Goal: Transaction & Acquisition: Book appointment/travel/reservation

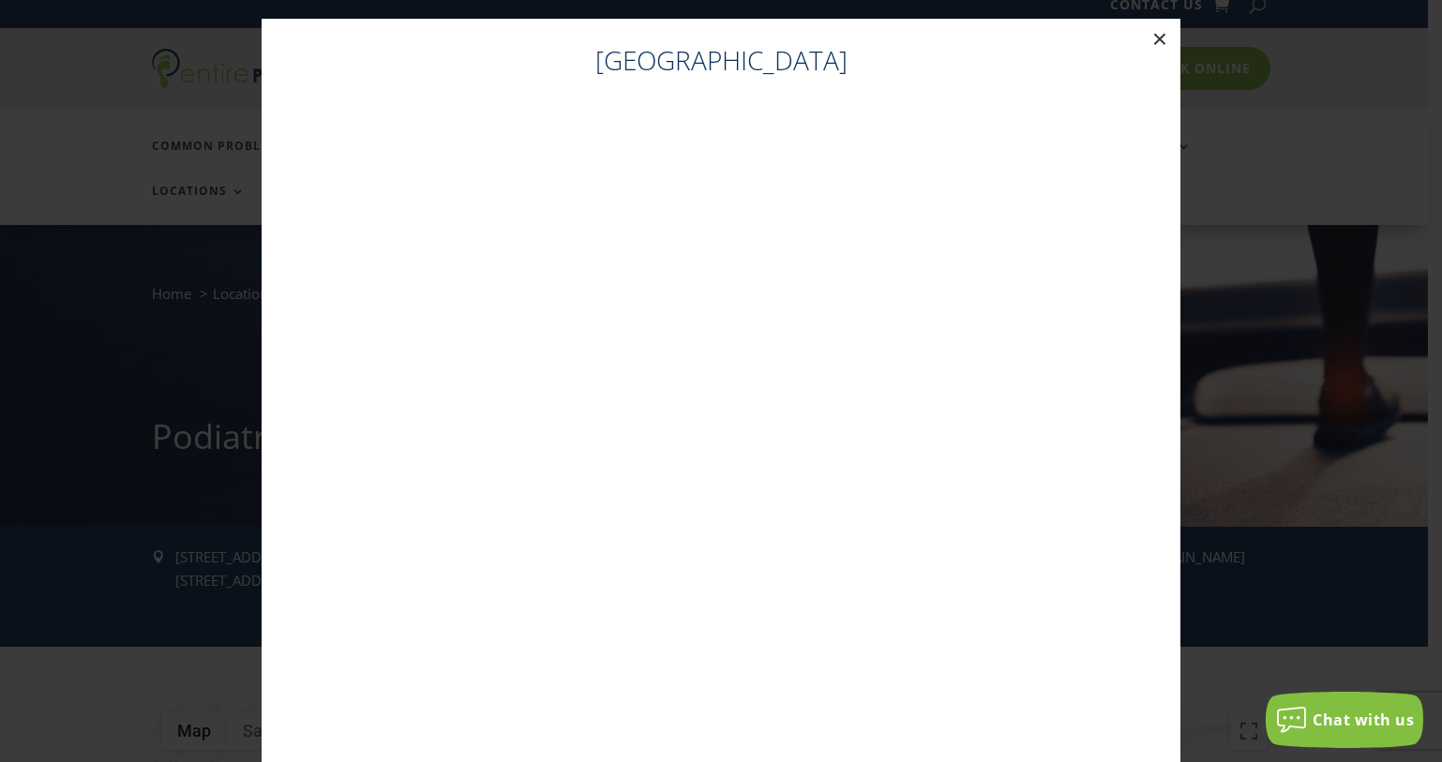
click at [1151, 38] on button "×" at bounding box center [1159, 39] width 41 height 41
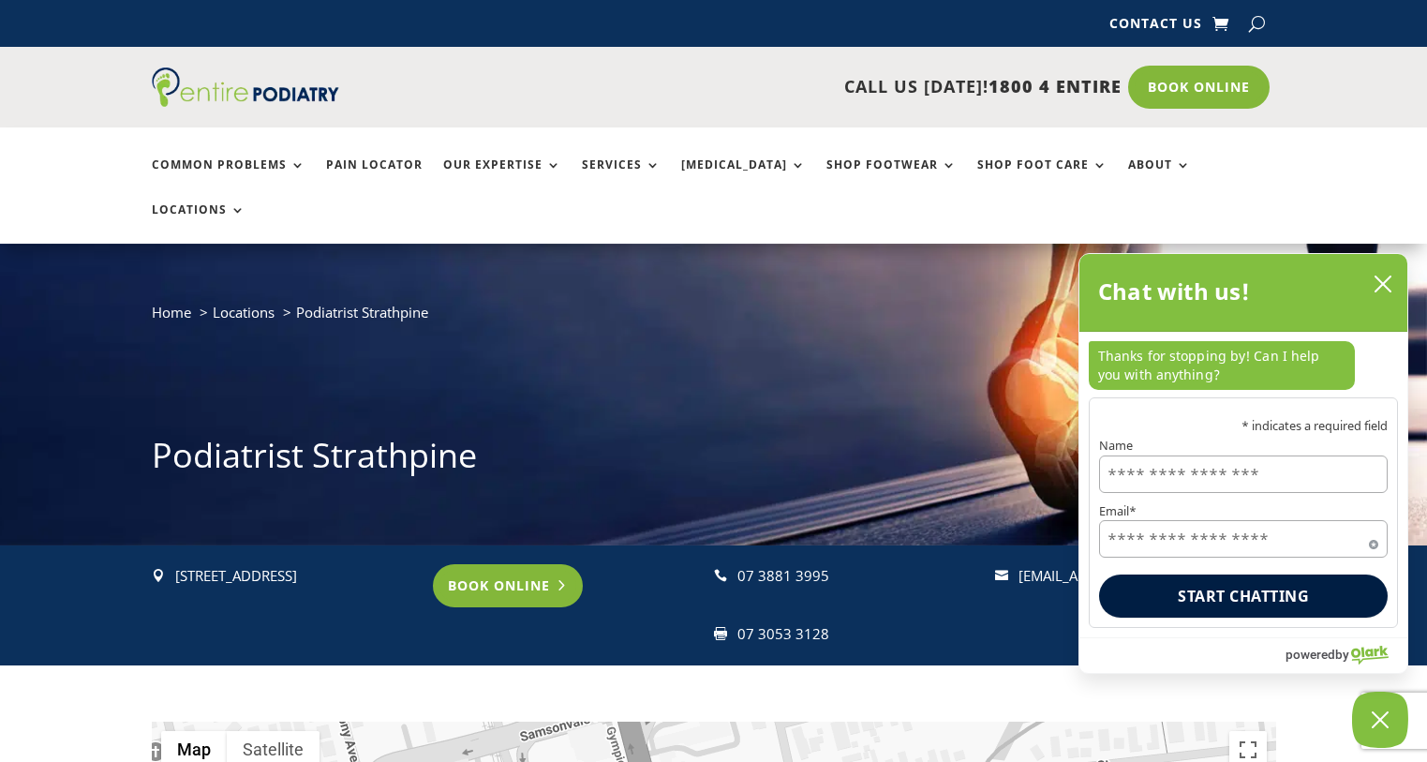
click at [485, 564] on link "Book Online" at bounding box center [508, 585] width 151 height 43
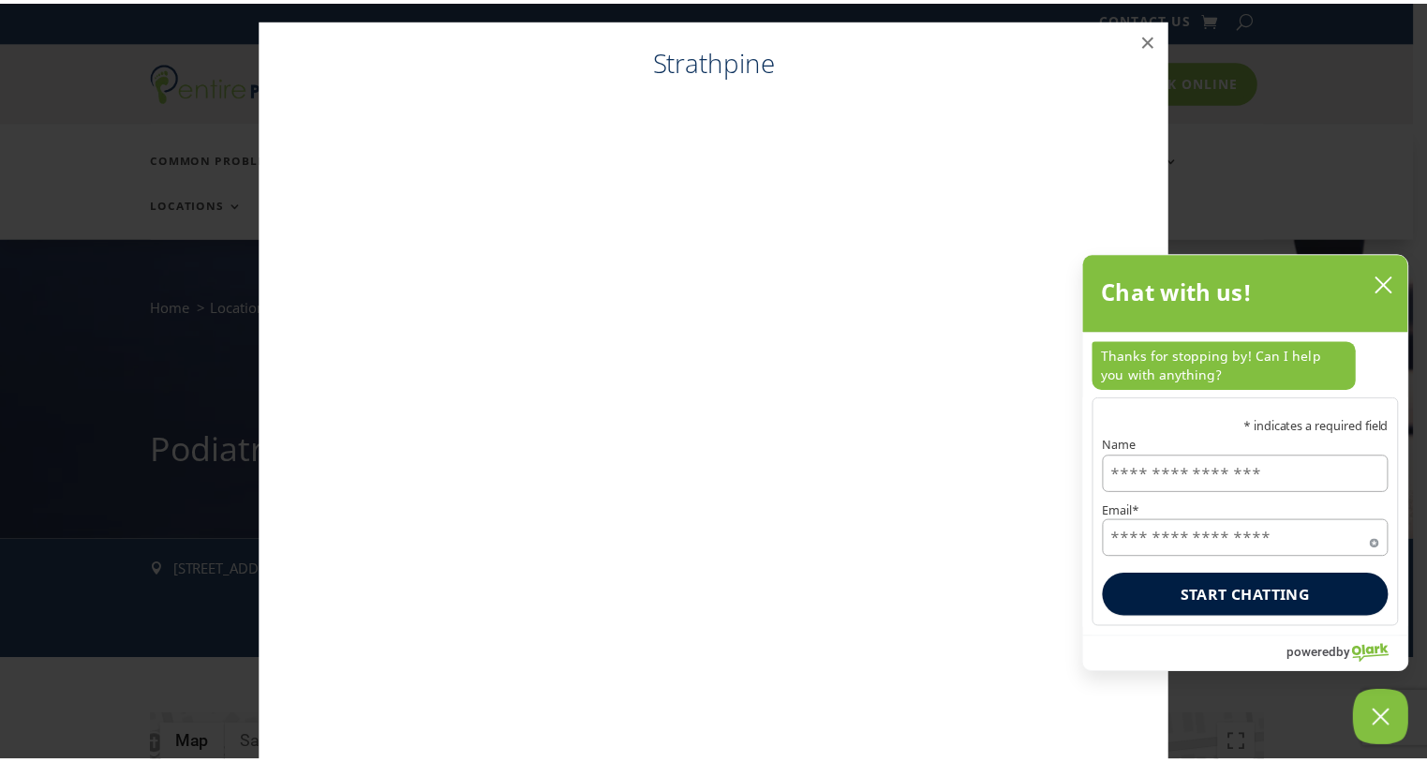
scroll to position [19, 0]
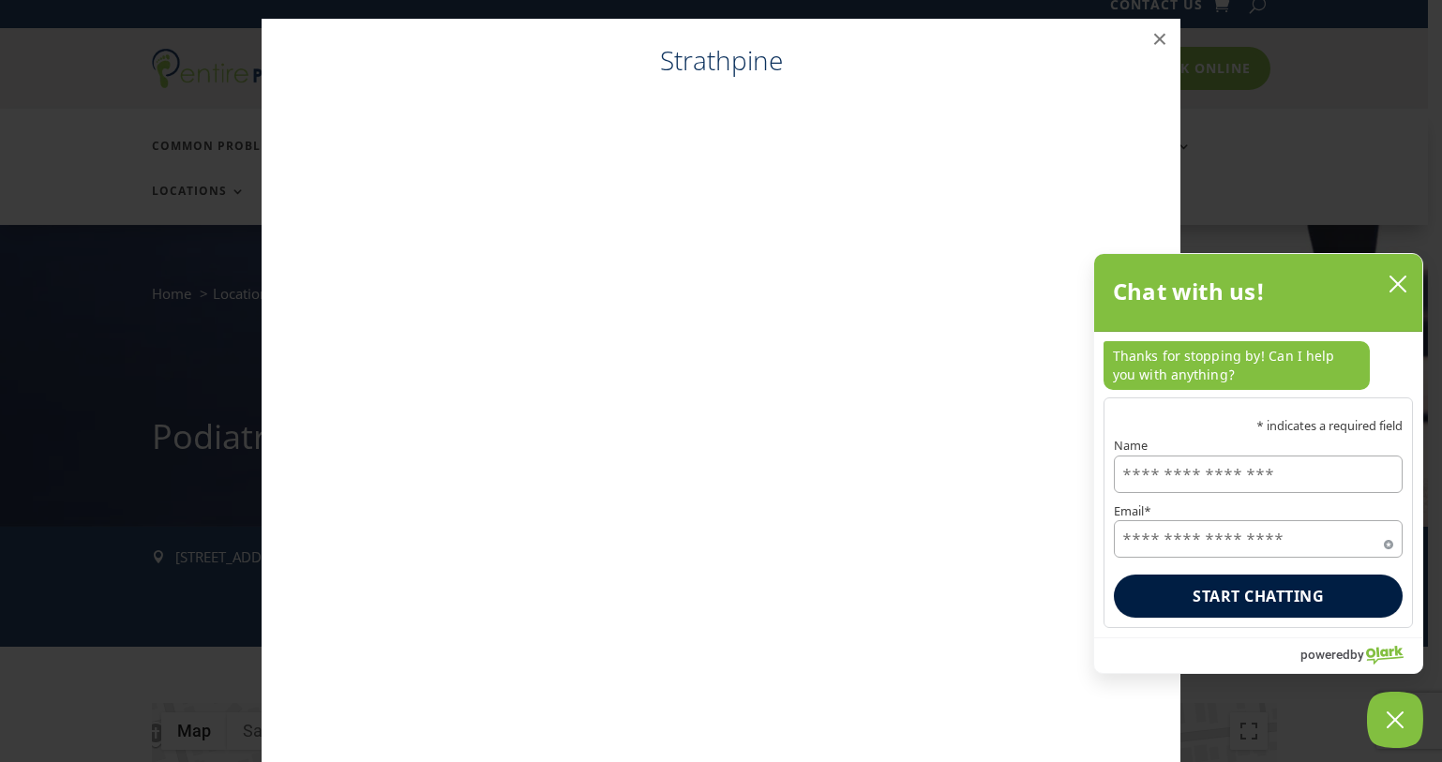
click at [1397, 291] on icon "close chatbox" at bounding box center [1397, 284] width 19 height 19
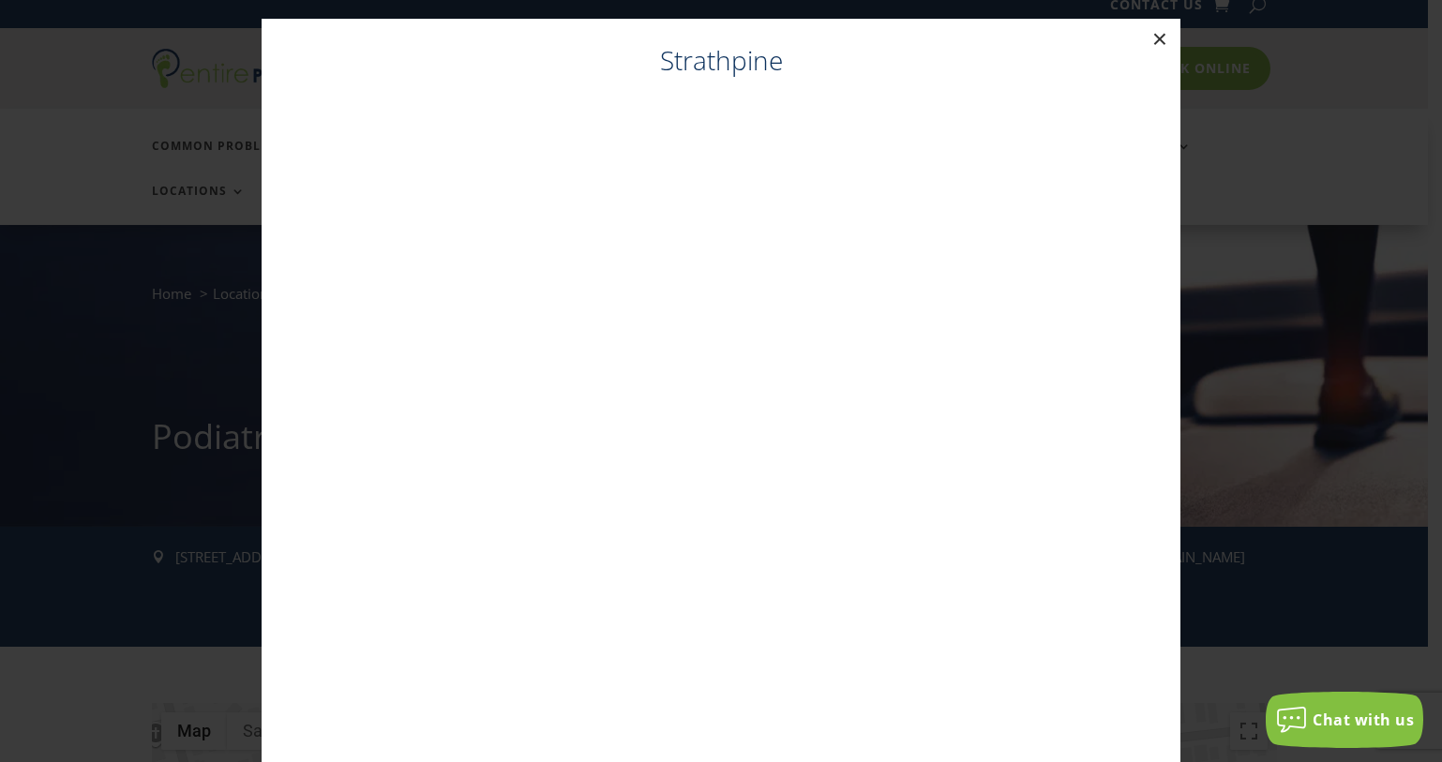
click at [1148, 36] on button "×" at bounding box center [1159, 39] width 41 height 41
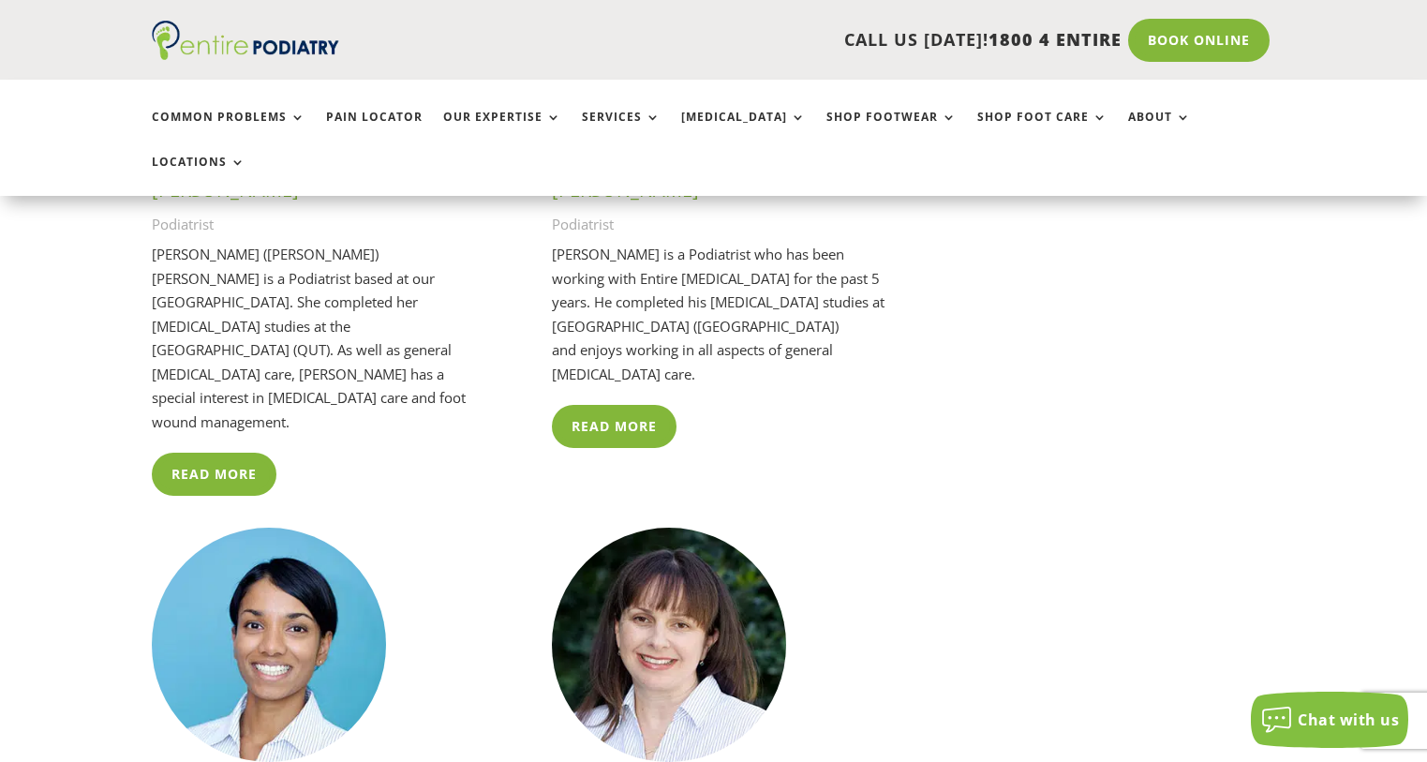
scroll to position [3693, 0]
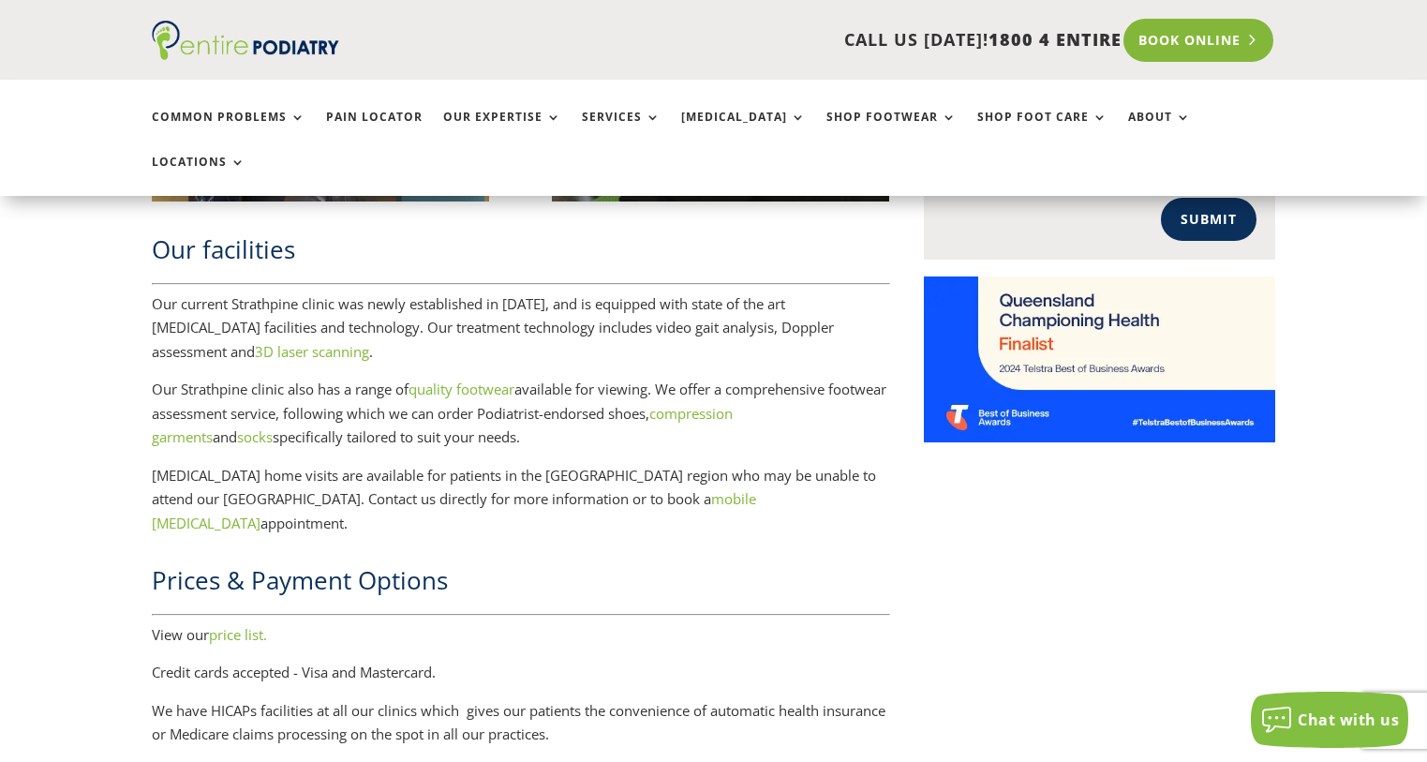
click at [1205, 39] on link "Book Online" at bounding box center [1199, 40] width 151 height 43
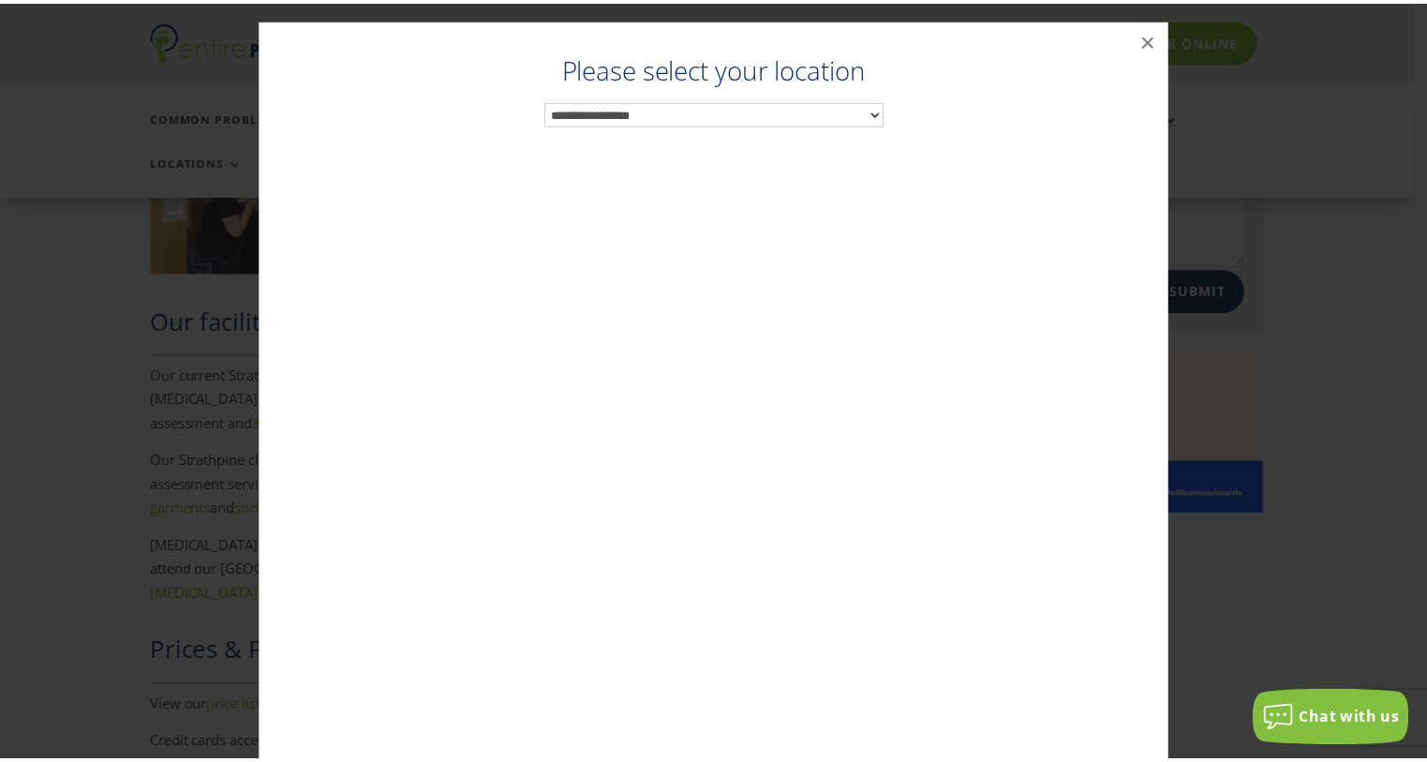
scroll to position [2291, 0]
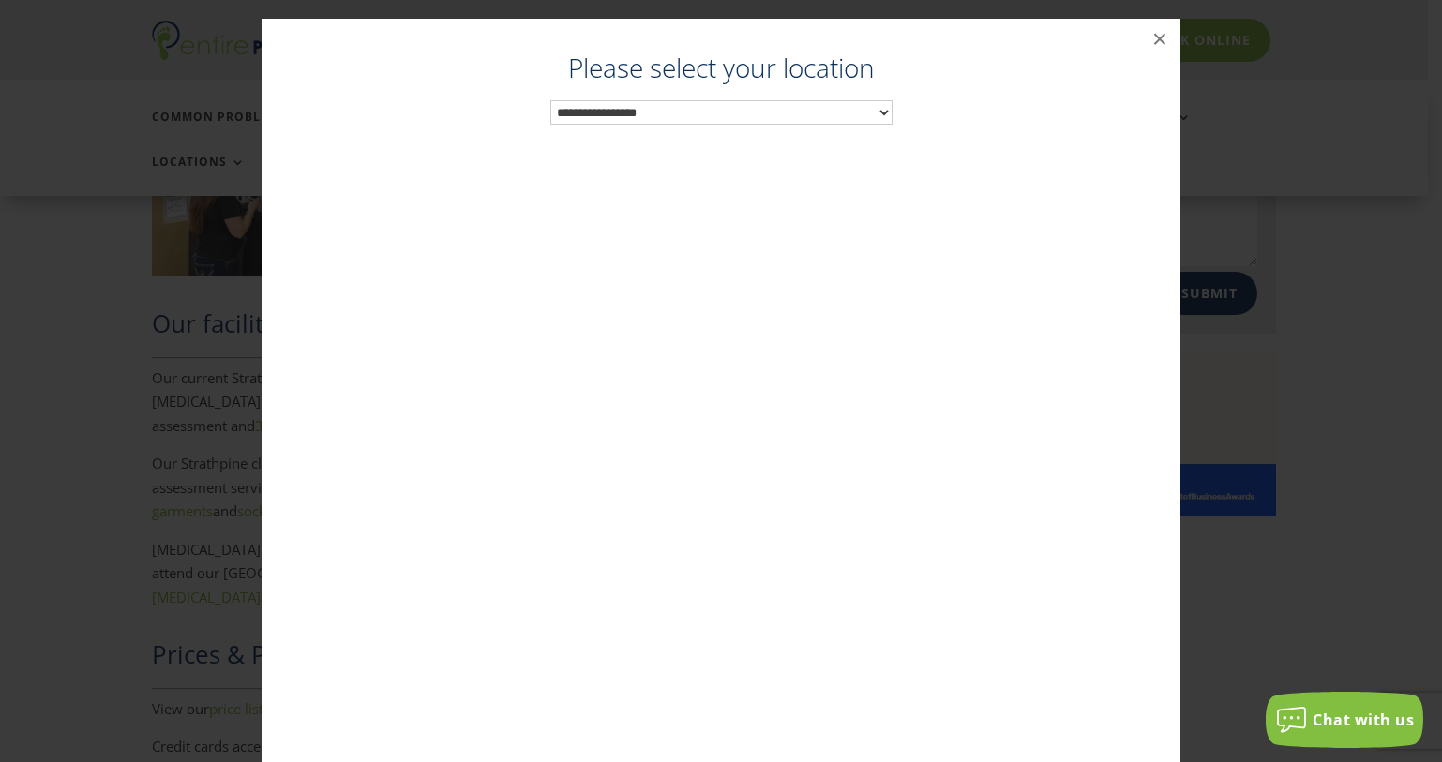
click at [874, 109] on select "**********" at bounding box center [721, 112] width 342 height 24
click at [1146, 34] on button "×" at bounding box center [1159, 39] width 41 height 41
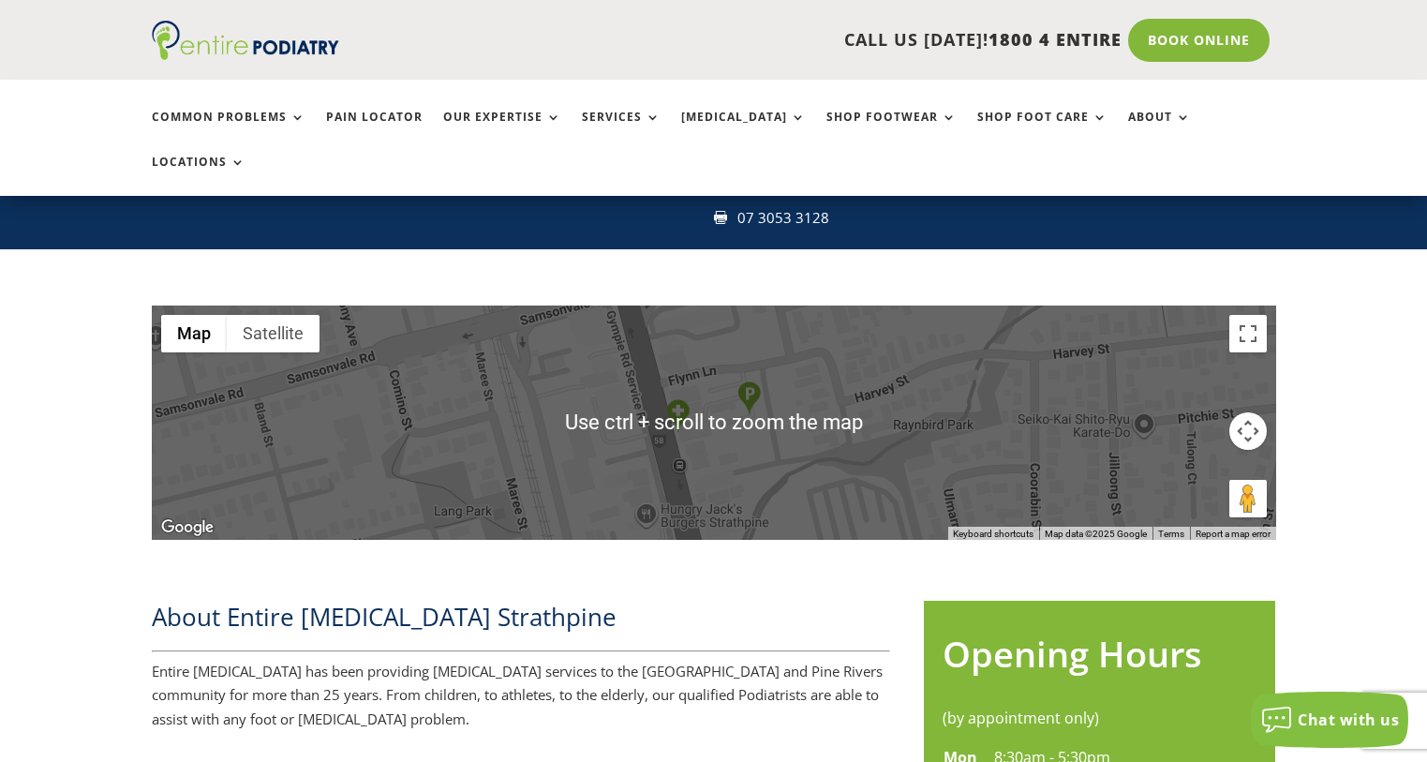
scroll to position [716, 0]
